Goal: Communication & Community: Share content

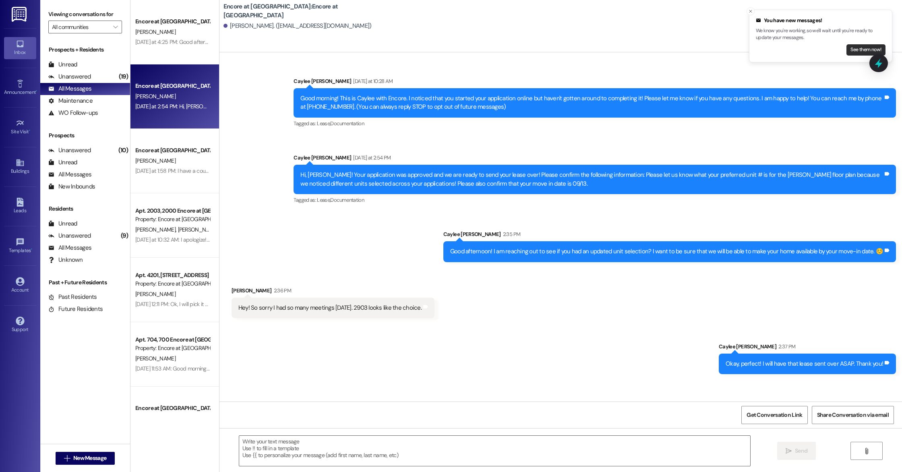
click at [859, 50] on button "See them now!" at bounding box center [866, 49] width 39 height 11
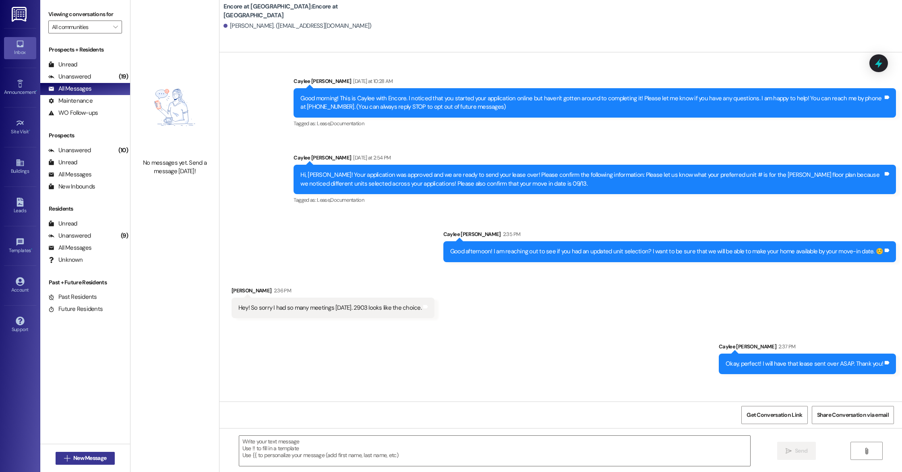
click at [82, 462] on span "New Message" at bounding box center [89, 458] width 33 height 8
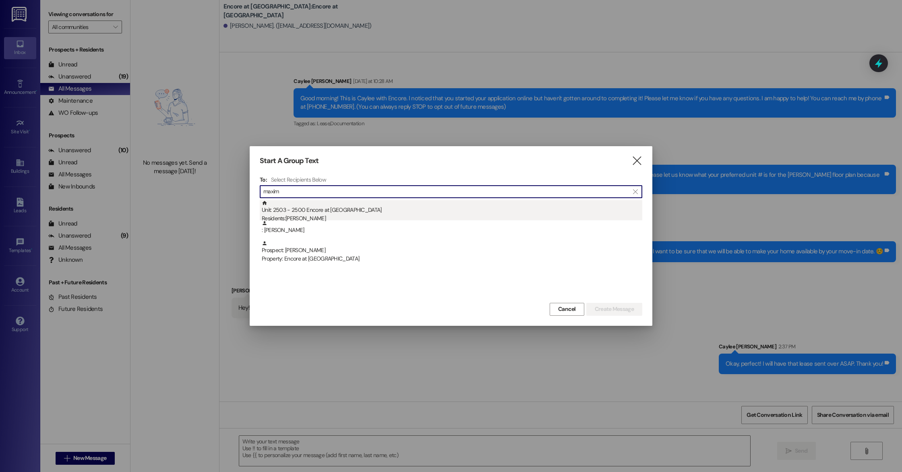
type input "maxim"
click at [331, 212] on div "Unit: 2503 - 2500 Encore at [GEOGRAPHIC_DATA] Residents: [PERSON_NAME]" at bounding box center [452, 211] width 381 height 23
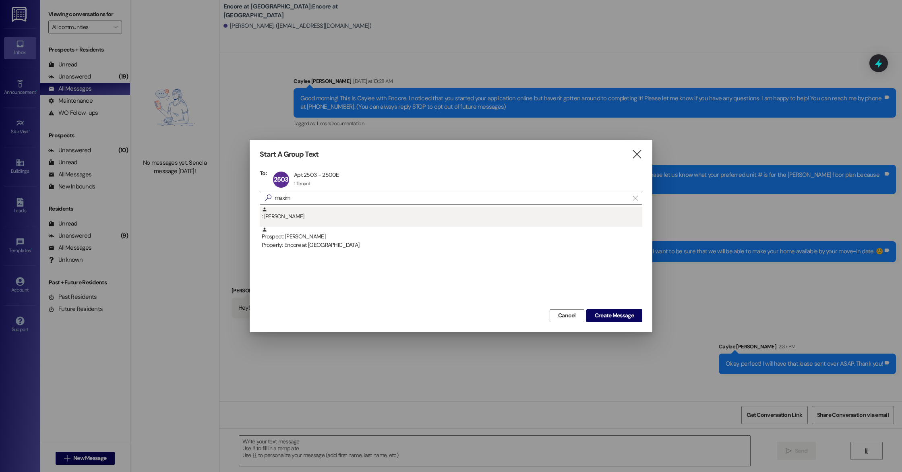
click at [323, 217] on div ": [PERSON_NAME]" at bounding box center [452, 214] width 381 height 14
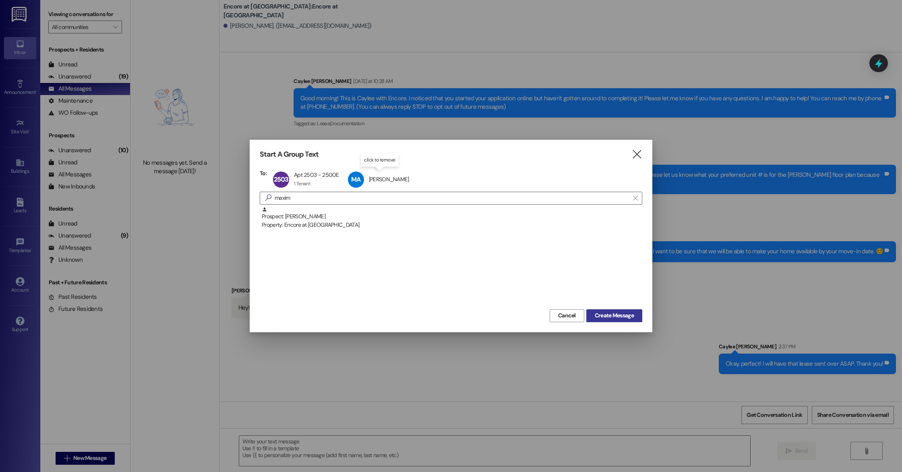
click at [617, 317] on span "Create Message" at bounding box center [614, 315] width 39 height 8
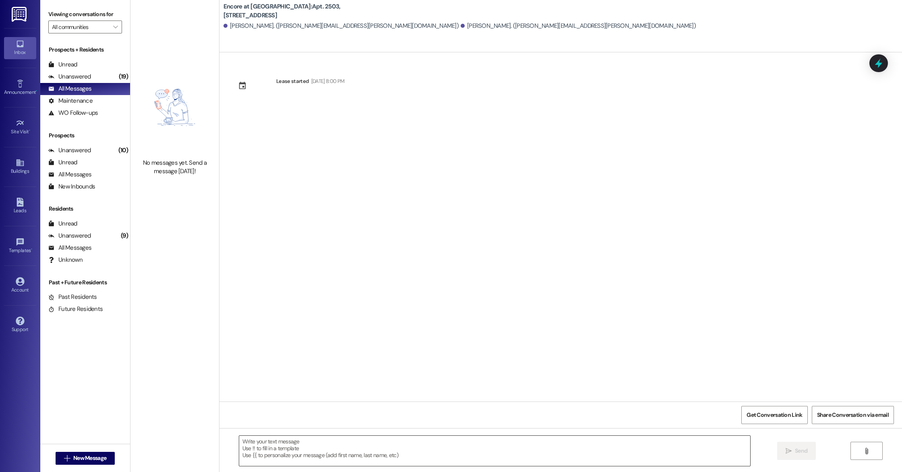
click at [322, 448] on textarea at bounding box center [494, 451] width 511 height 30
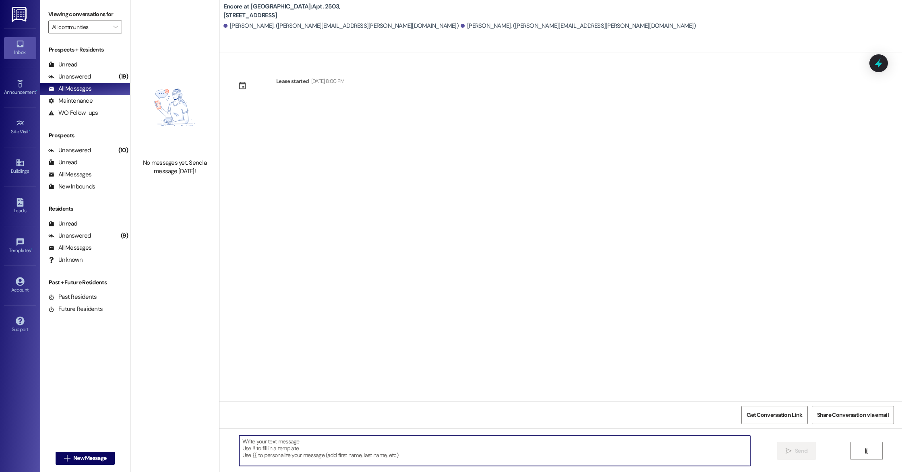
paste textarea "[URL][DOMAIN_NAME]"
type textarea "[URL][DOMAIN_NAME]"
